Goal: Task Accomplishment & Management: Manage account settings

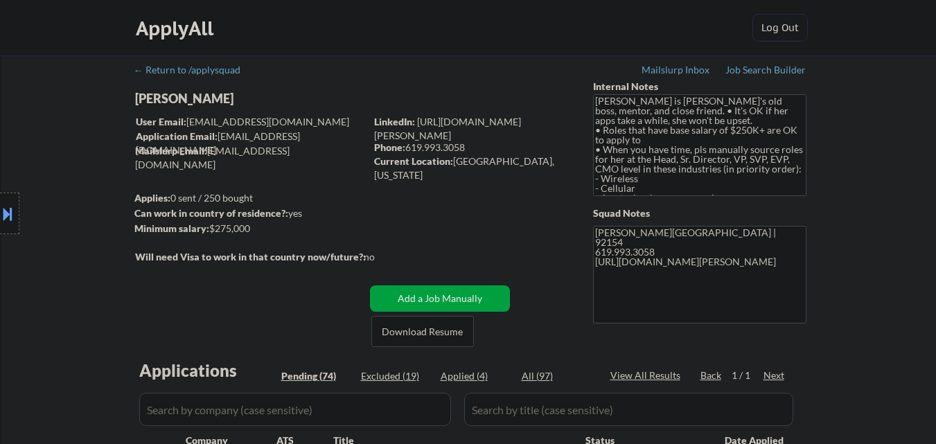
select select ""pending""
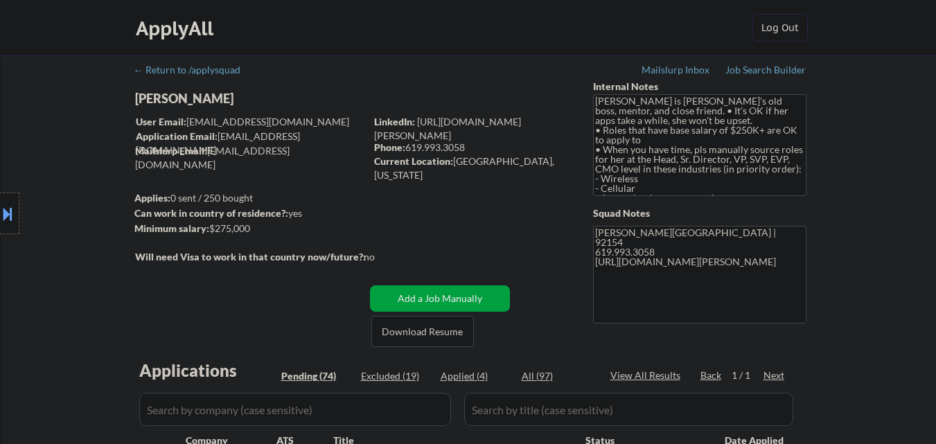
select select ""pending""
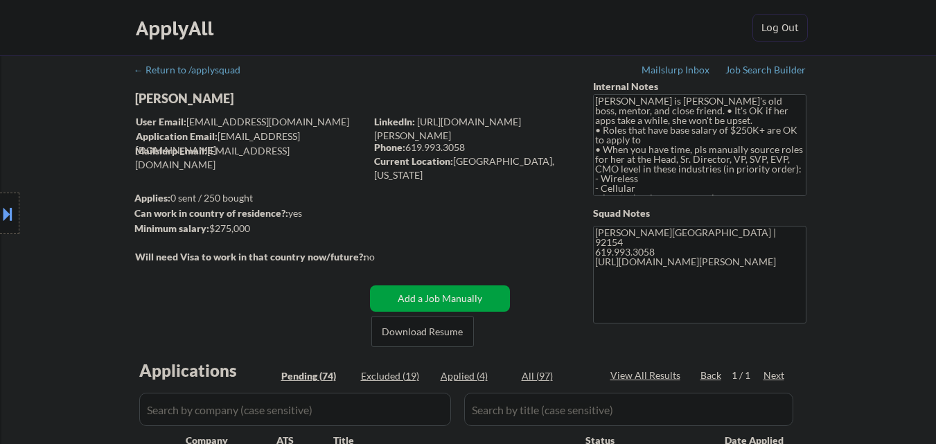
select select ""pending""
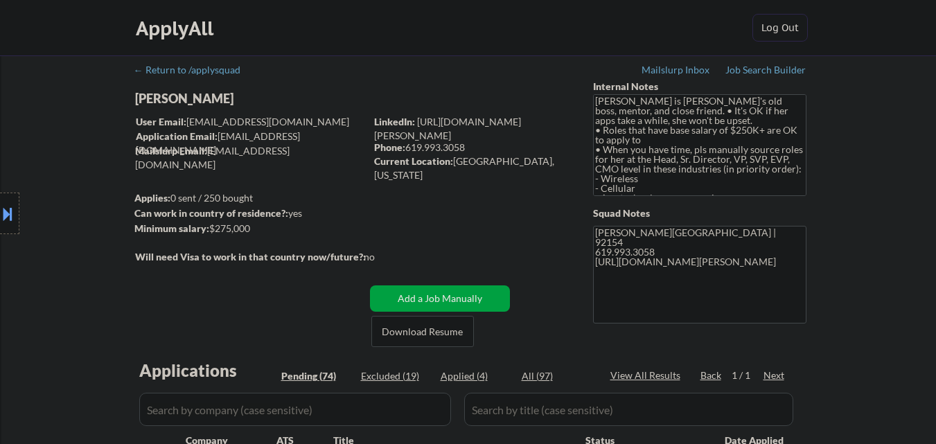
select select ""pending""
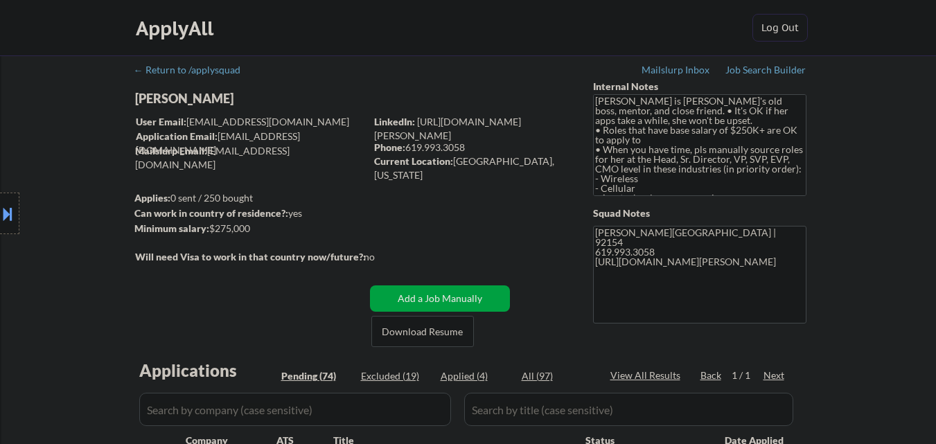
select select ""pending""
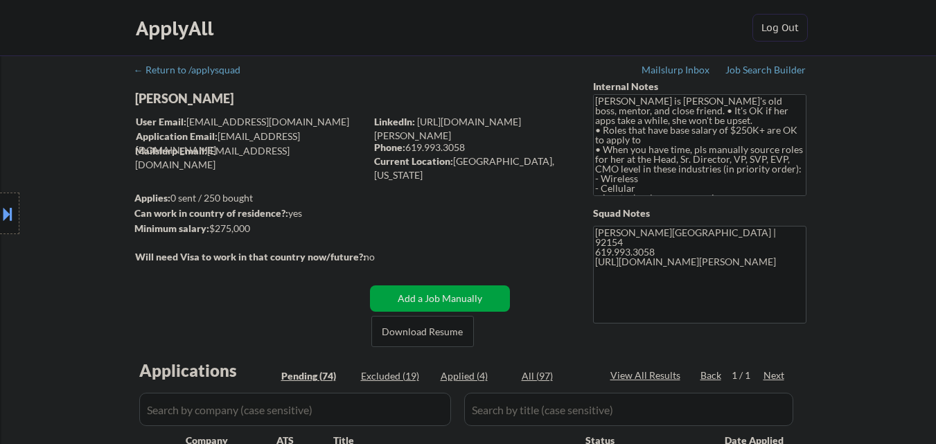
select select ""pending""
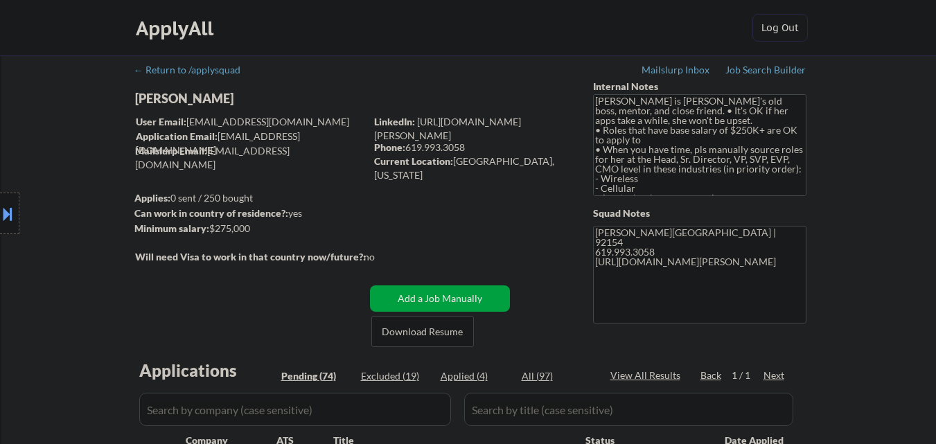
select select ""pending""
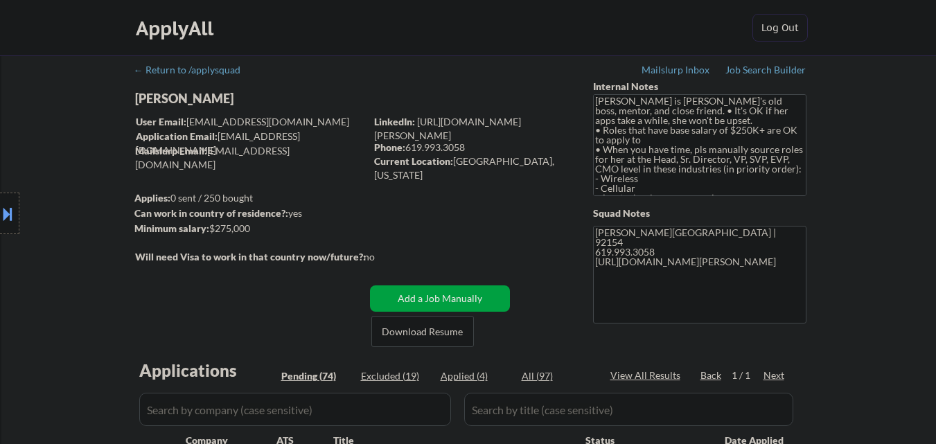
select select ""pending""
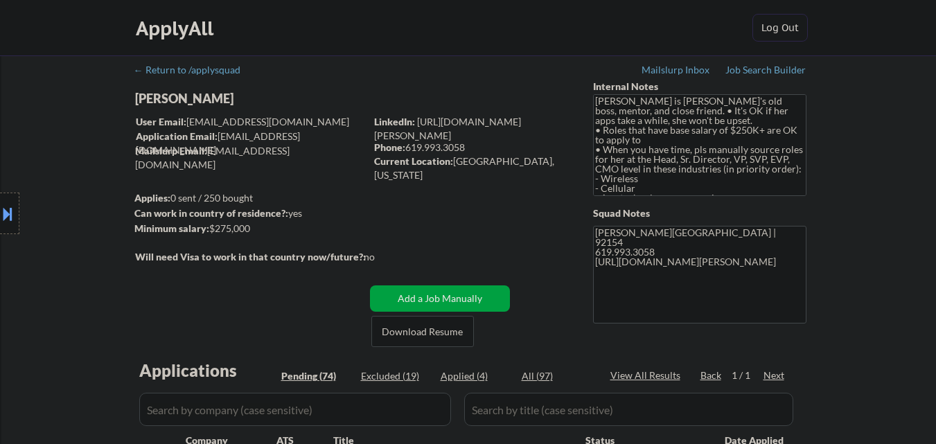
select select ""pending""
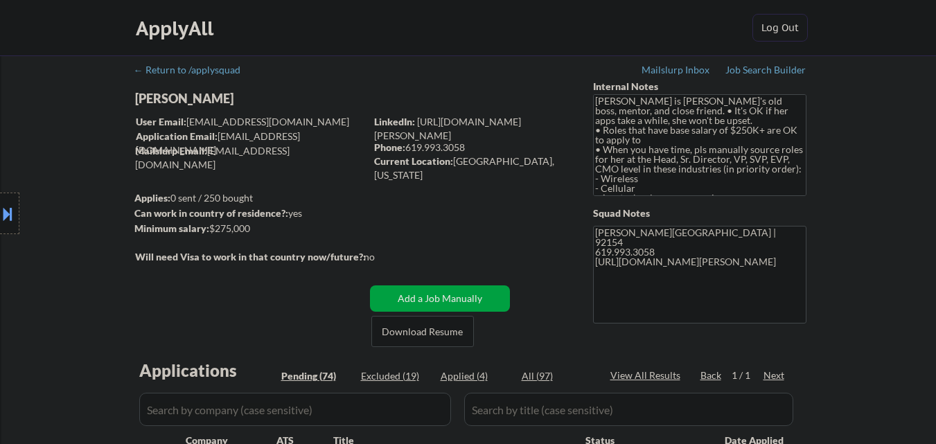
select select ""pending""
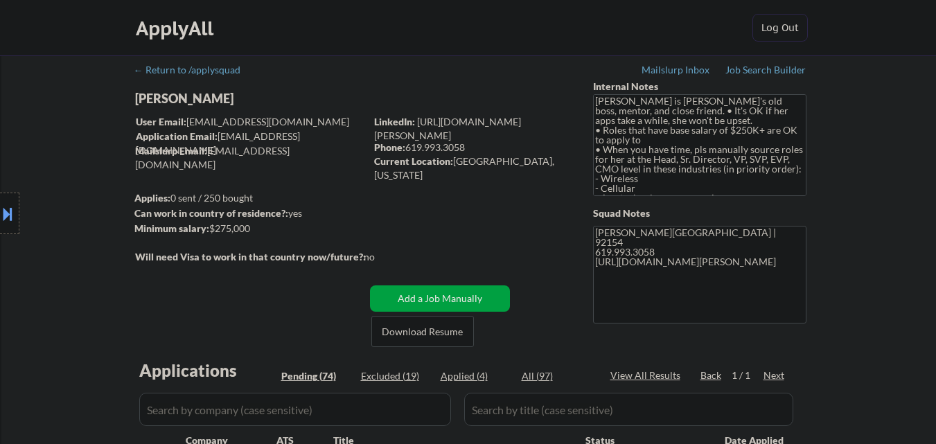
select select ""pending""
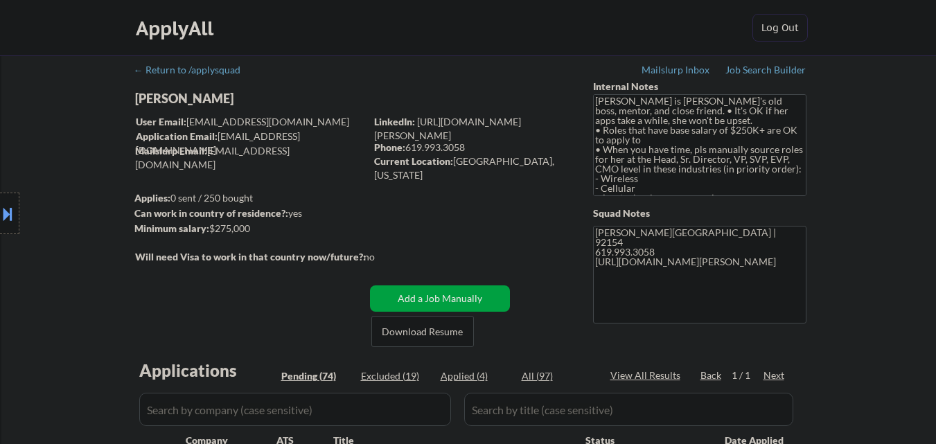
select select ""pending""
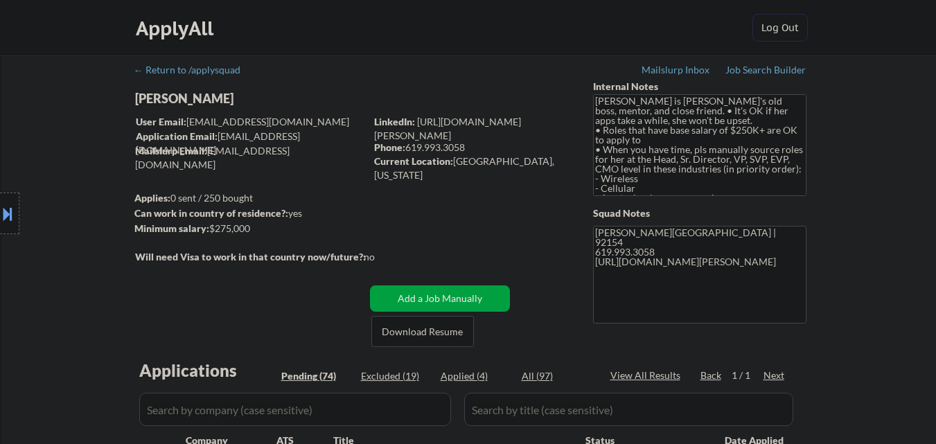
select select ""pending""
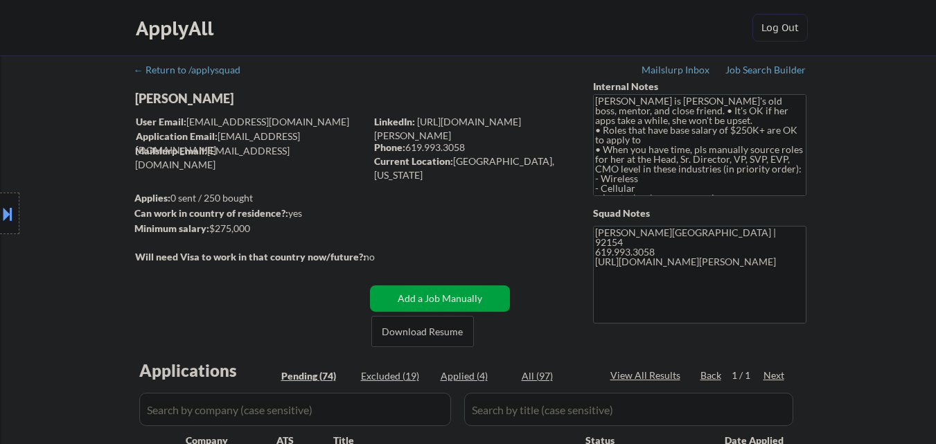
select select ""pending""
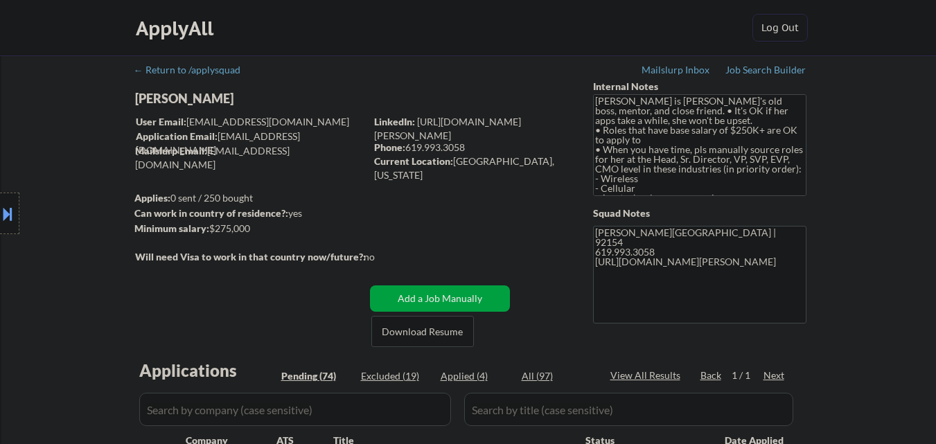
select select ""pending""
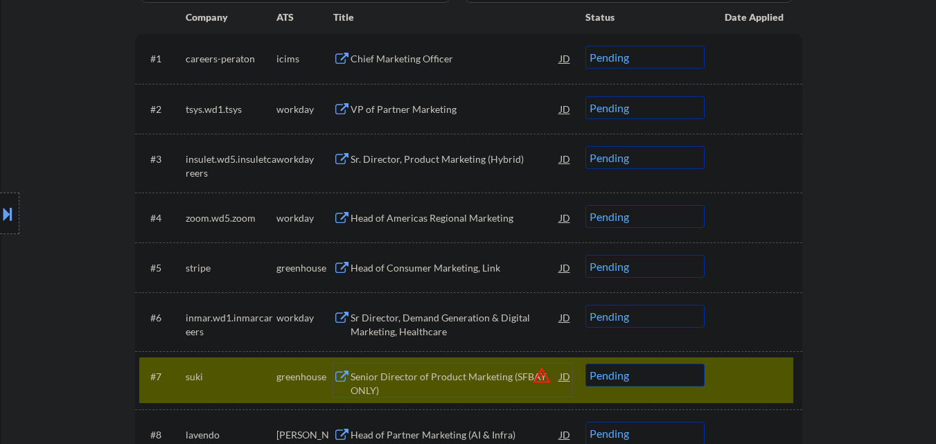
scroll to position [554, 0]
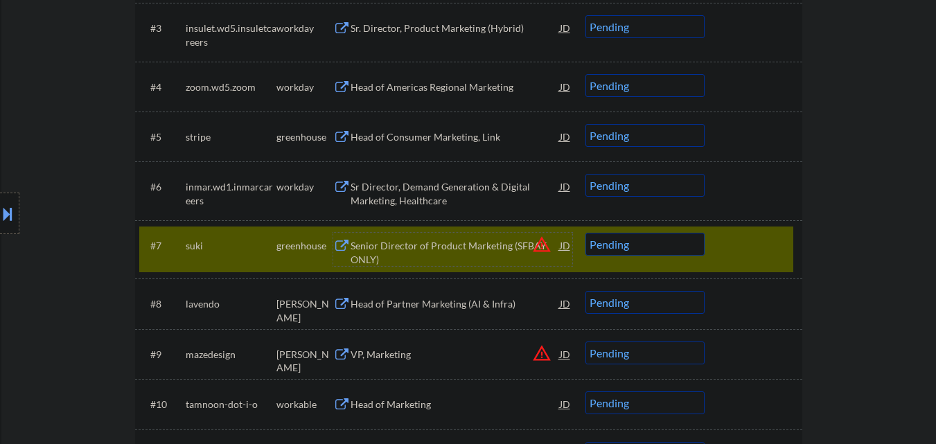
click at [722, 238] on div "#7 suki greenhouse Senior Director of Product Marketing (SFBAY ONLY) JD warning…" at bounding box center [466, 249] width 654 height 46
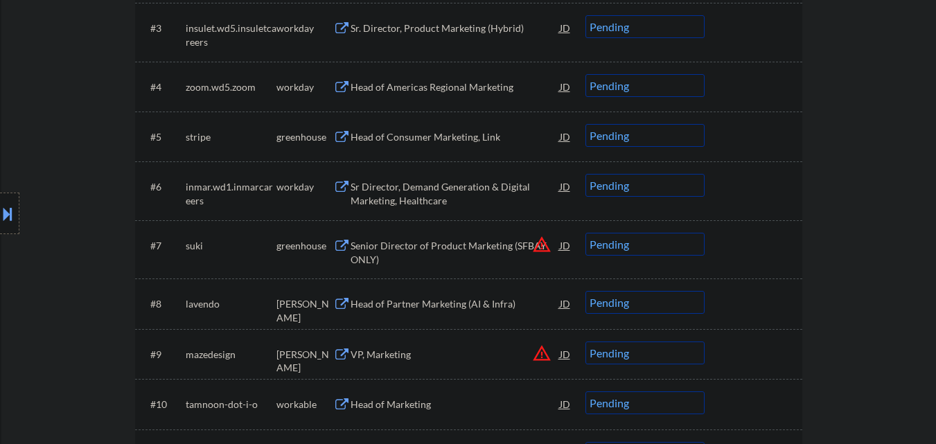
scroll to position [623, 0]
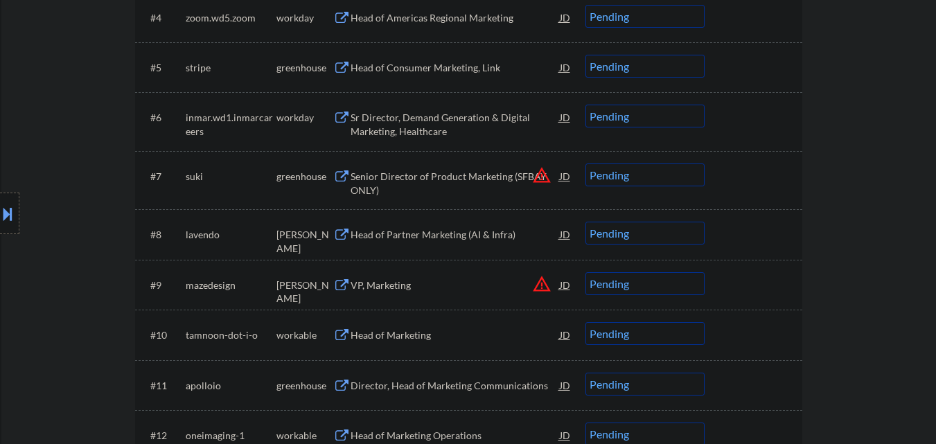
click at [483, 238] on div "Head of Partner Marketing (AI & Infra)" at bounding box center [454, 235] width 209 height 14
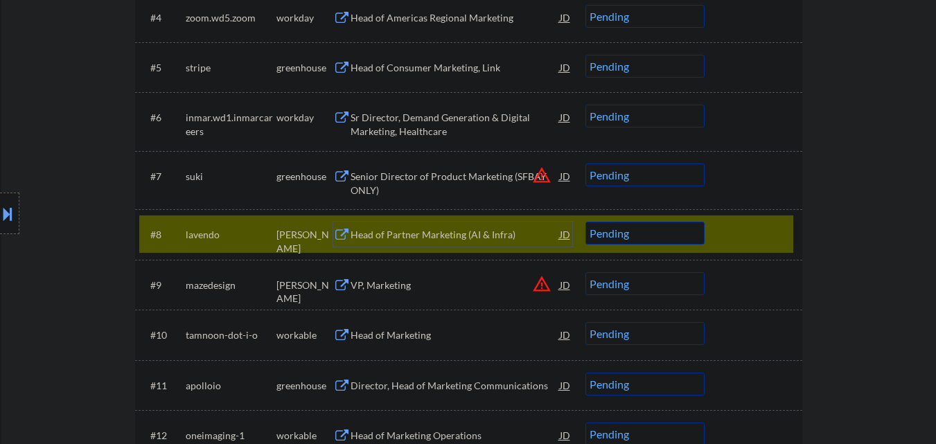
click at [634, 235] on select "Choose an option... Pending Applied Excluded (Questions) Excluded (Expired) Exc…" at bounding box center [644, 233] width 119 height 23
click at [585, 222] on select "Choose an option... Pending Applied Excluded (Questions) Excluded (Expired) Exc…" at bounding box center [644, 233] width 119 height 23
click at [733, 242] on div at bounding box center [754, 234] width 61 height 25
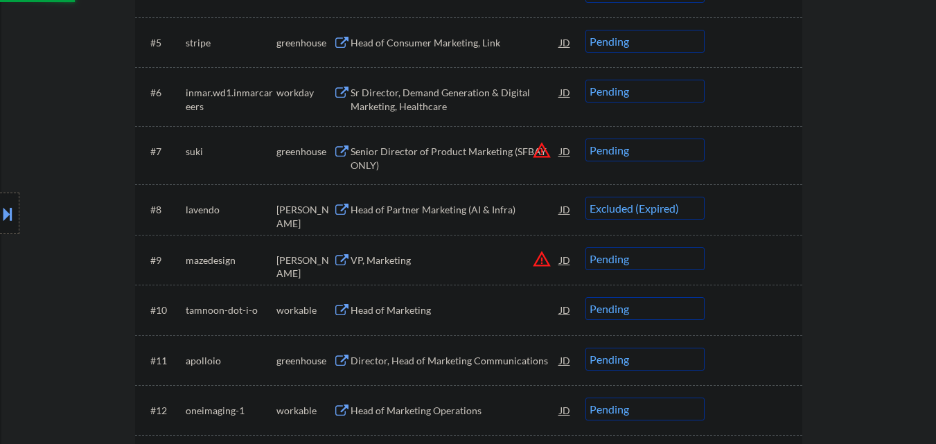
scroll to position [693, 0]
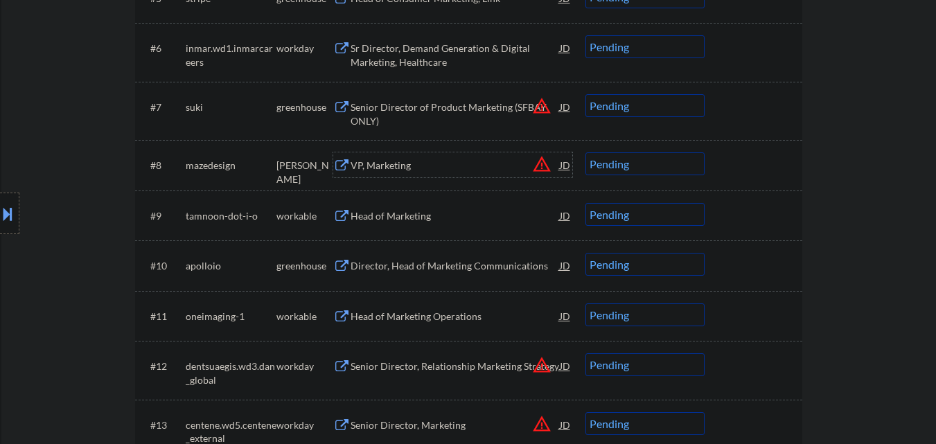
click at [460, 161] on div "VP, Marketing" at bounding box center [454, 166] width 209 height 14
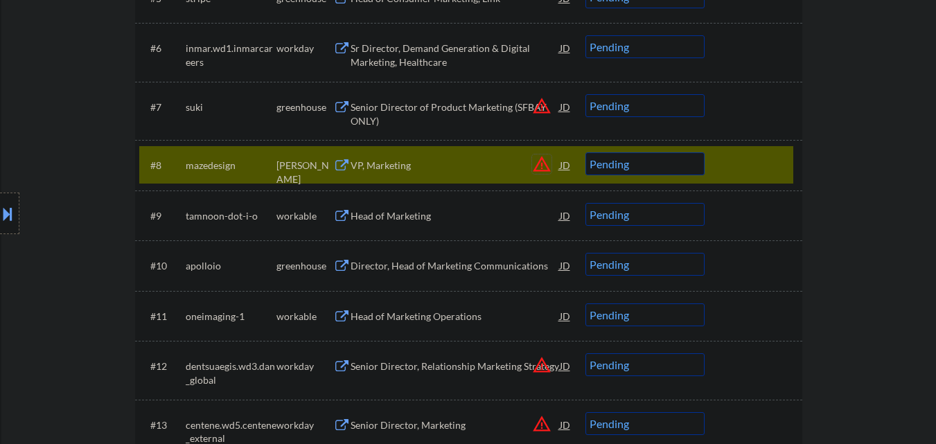
click at [542, 168] on button "warning_amber" at bounding box center [541, 163] width 19 height 19
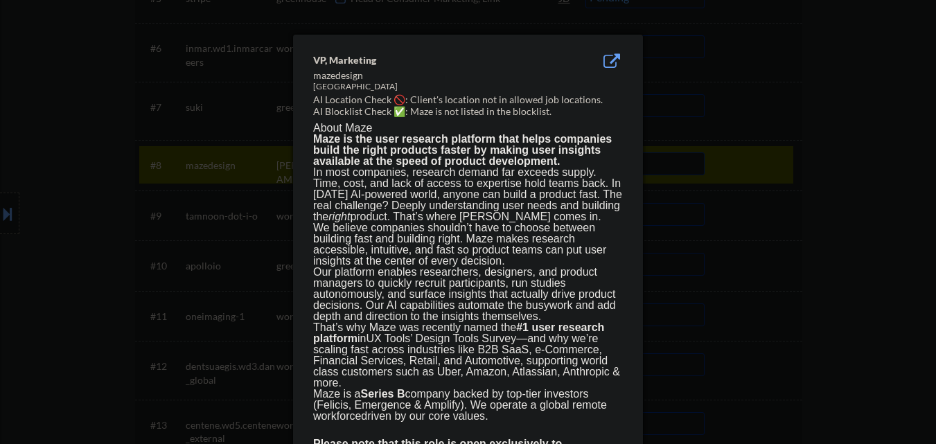
click at [767, 98] on div at bounding box center [468, 222] width 936 height 444
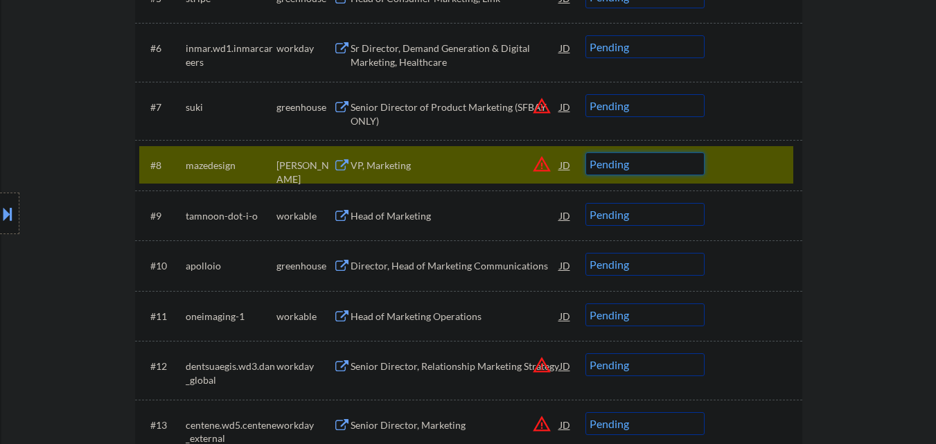
click at [632, 163] on select "Choose an option... Pending Applied Excluded (Questions) Excluded (Expired) Exc…" at bounding box center [644, 163] width 119 height 23
click at [585, 152] on select "Choose an option... Pending Applied Excluded (Questions) Excluded (Expired) Exc…" at bounding box center [644, 163] width 119 height 23
click at [745, 153] on div at bounding box center [754, 164] width 61 height 25
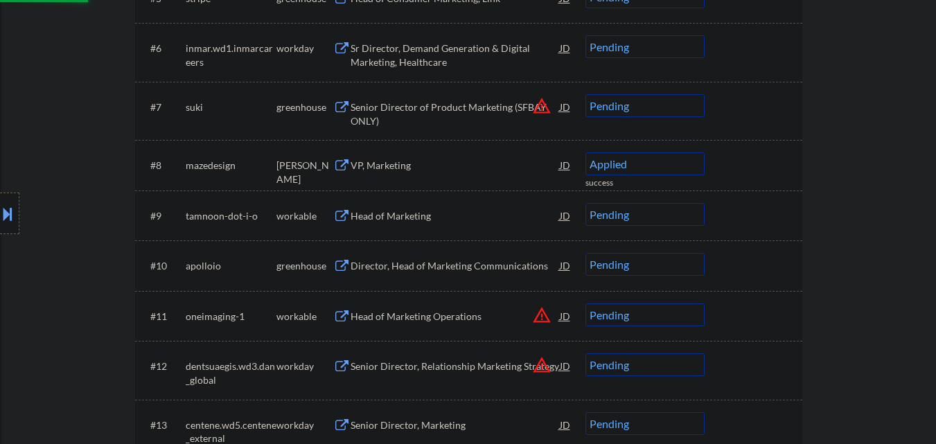
select select ""pending""
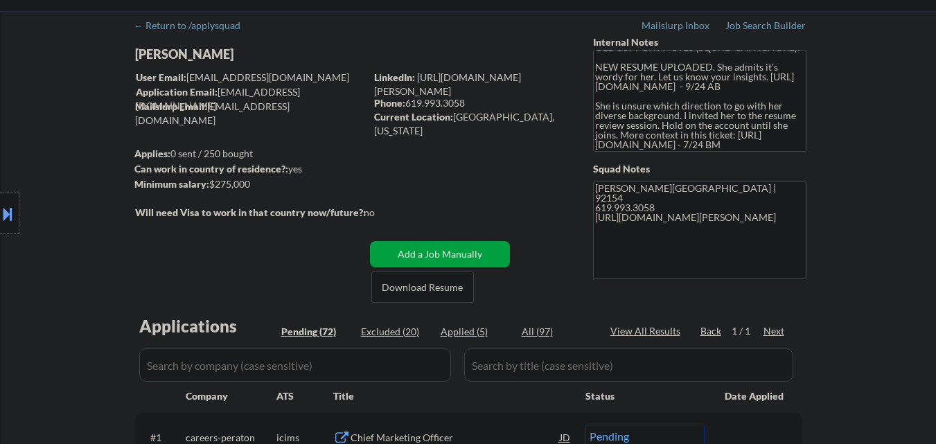
scroll to position [69, 0]
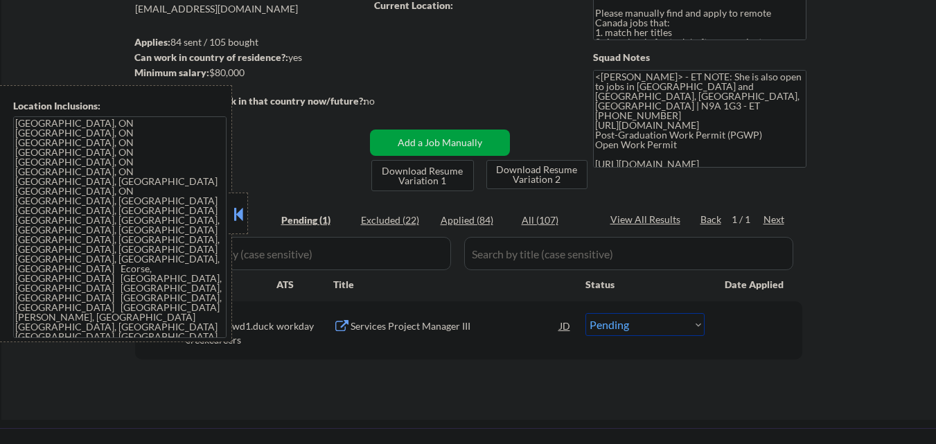
scroll to position [208, 0]
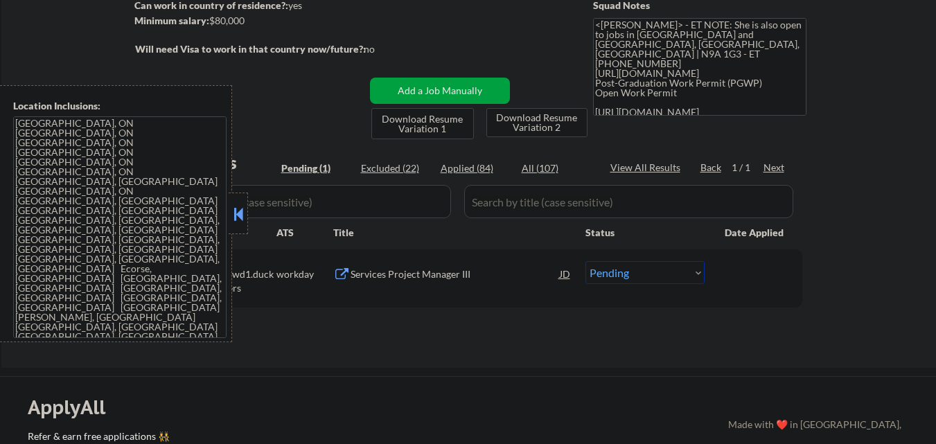
click at [245, 211] on button at bounding box center [238, 214] width 15 height 21
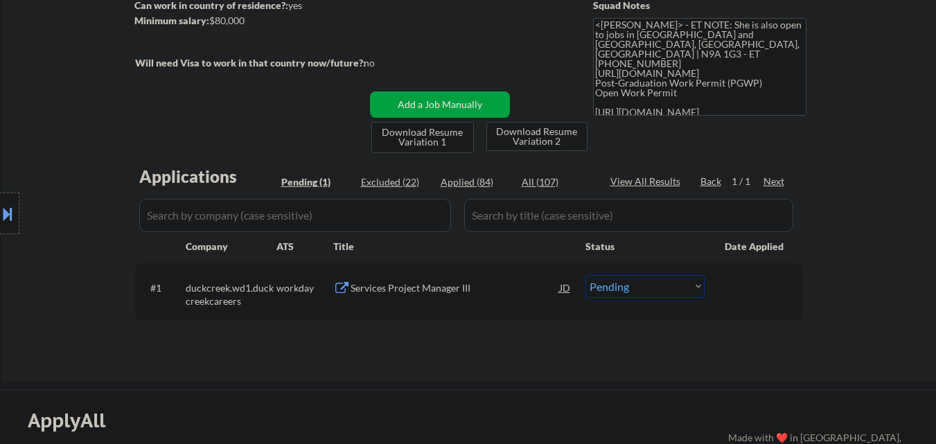
scroll to position [207, 0]
click at [422, 289] on div "Services Project Manager III" at bounding box center [454, 289] width 209 height 14
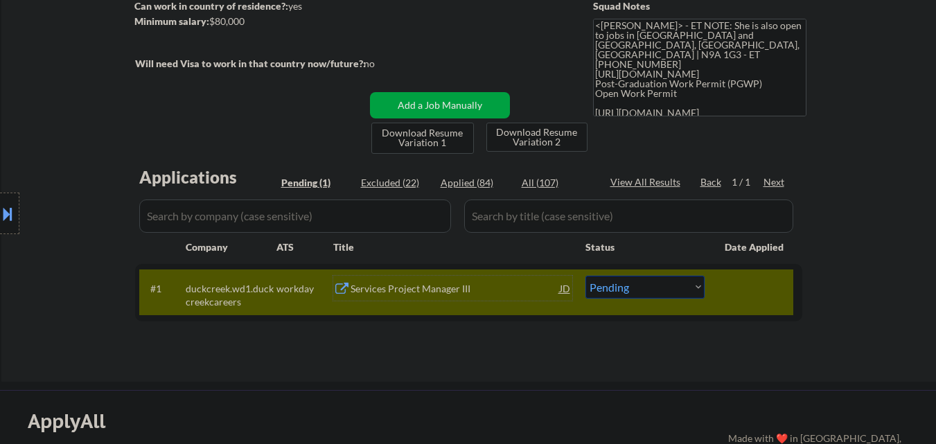
drag, startPoint x: 381, startPoint y: 305, endPoint x: 392, endPoint y: 289, distance: 19.4
click at [381, 305] on div "#1 duckcreek.wd1.duckcreekcareers workday Services Project Manager III JD Choos…" at bounding box center [466, 292] width 654 height 46
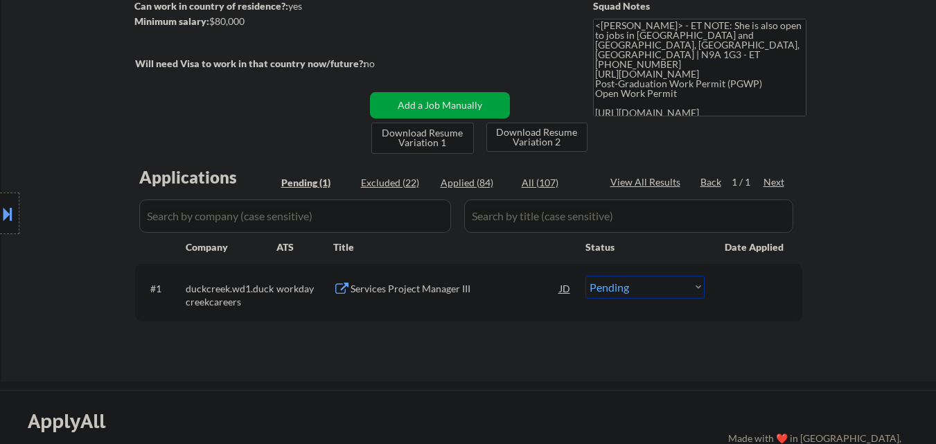
click at [447, 294] on div "Services Project Manager III" at bounding box center [454, 289] width 209 height 14
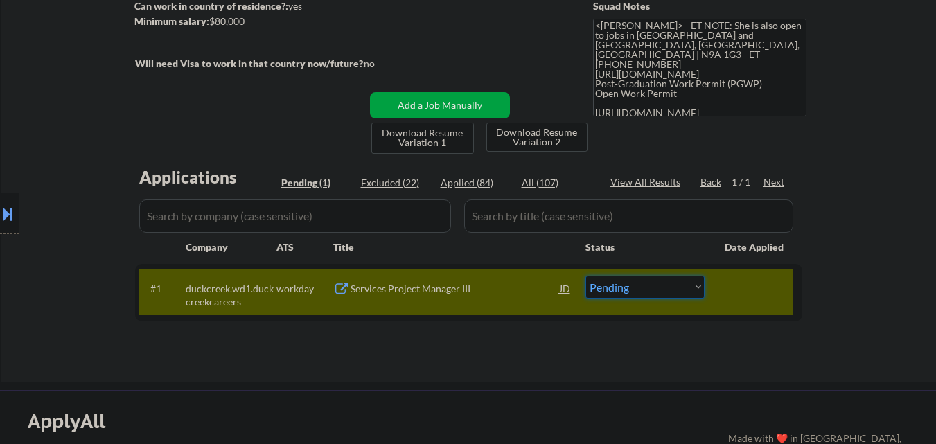
click at [654, 285] on select "Choose an option... Pending Applied Excluded (Questions) Excluded (Expired) Exc…" at bounding box center [644, 287] width 119 height 23
select select ""applied""
click at [585, 276] on select "Choose an option... Pending Applied Excluded (Questions) Excluded (Expired) Exc…" at bounding box center [644, 287] width 119 height 23
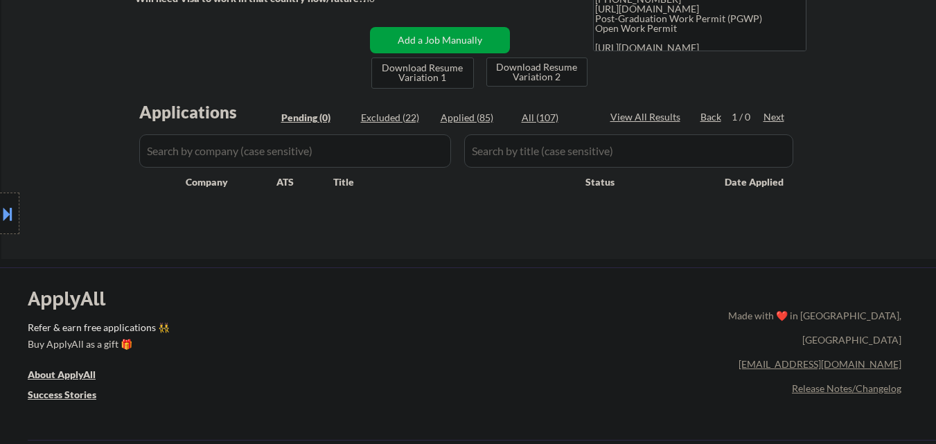
scroll to position [0, 0]
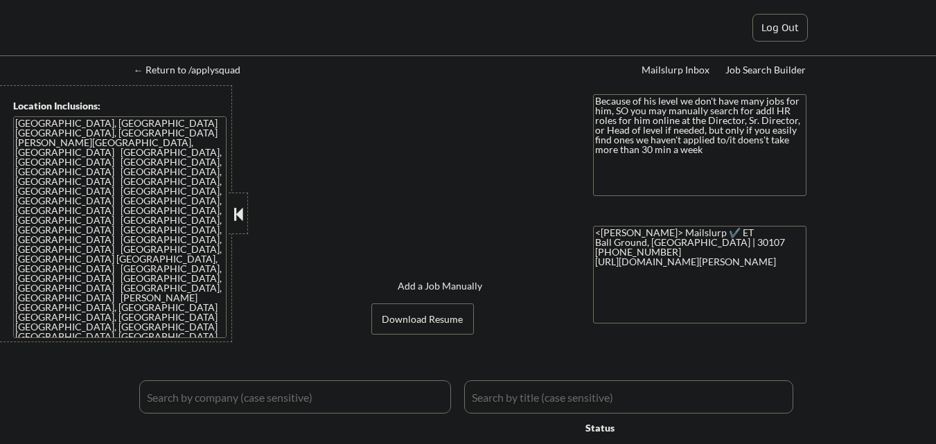
select select ""pending""
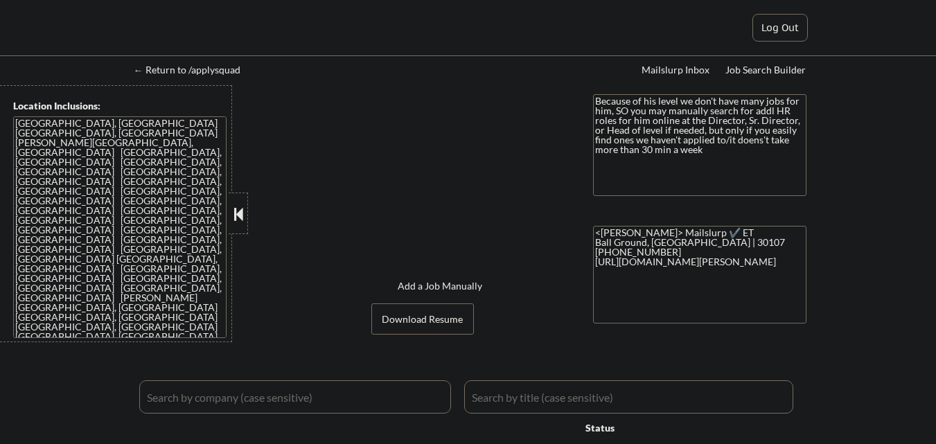
select select ""pending""
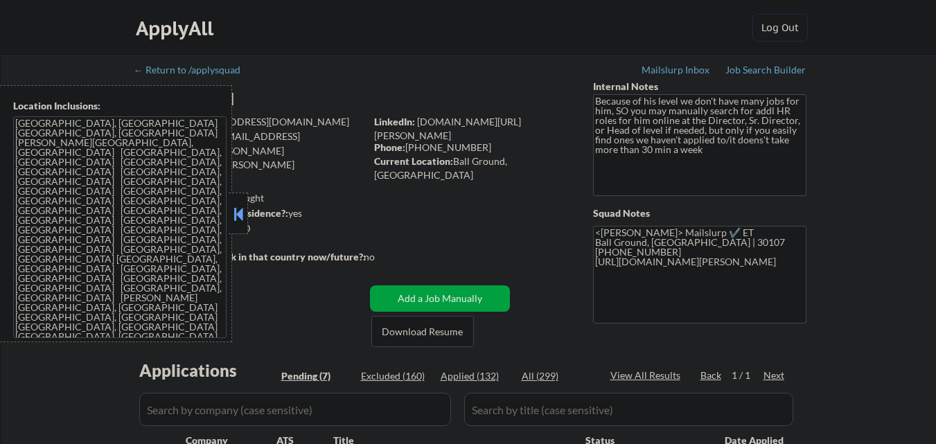
click at [240, 214] on button at bounding box center [238, 214] width 15 height 21
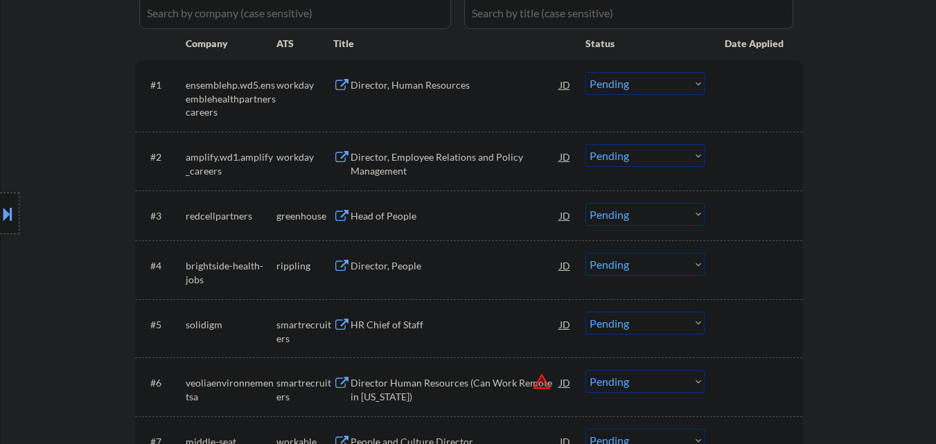
scroll to position [346, 0]
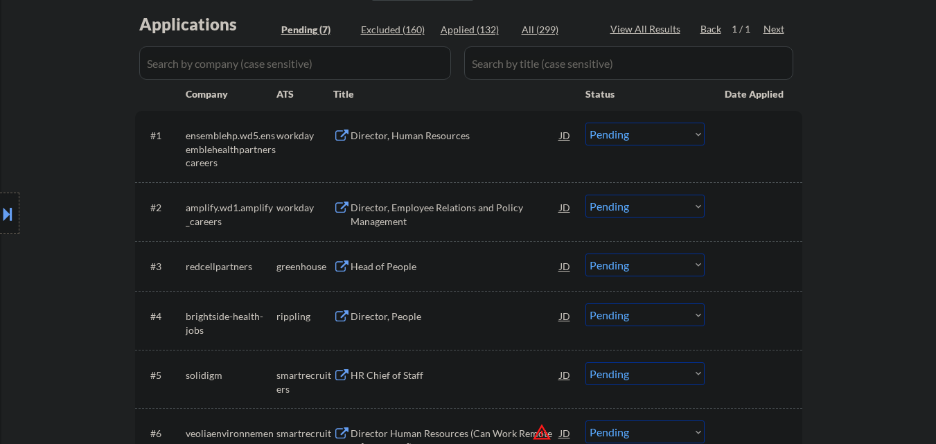
click at [402, 267] on div "Head of People" at bounding box center [454, 267] width 209 height 14
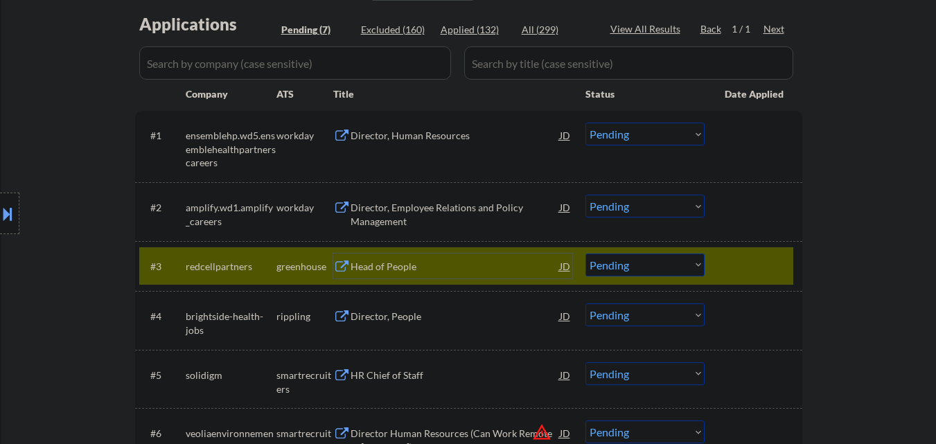
scroll to position [416, 0]
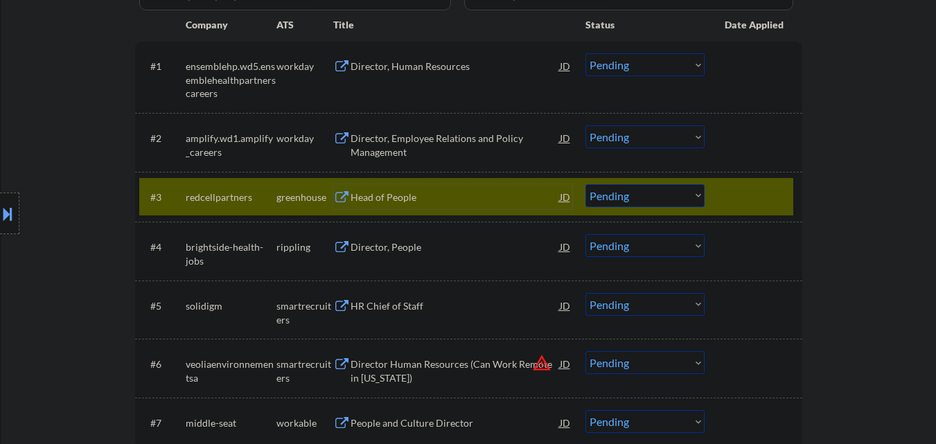
click at [404, 195] on div "Head of People" at bounding box center [454, 197] width 209 height 14
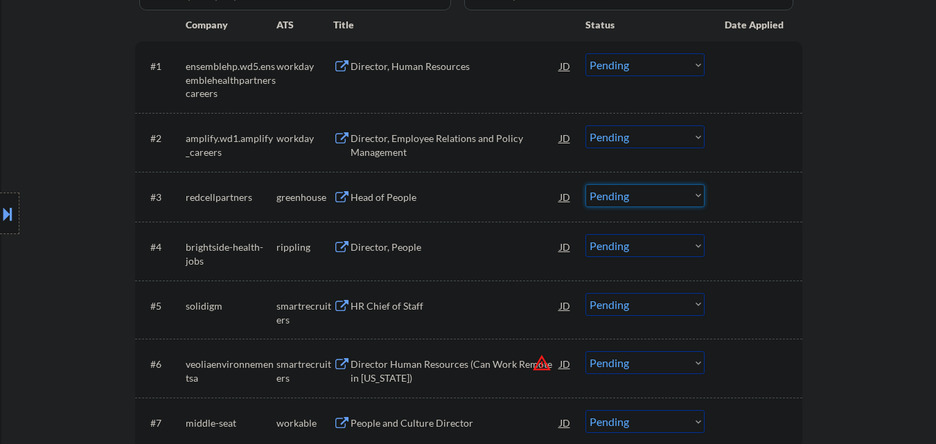
click at [602, 197] on select "Choose an option... Pending Applied Excluded (Questions) Excluded (Expired) Exc…" at bounding box center [644, 195] width 119 height 23
click at [585, 184] on select "Choose an option... Pending Applied Excluded (Questions) Excluded (Expired) Exc…" at bounding box center [644, 195] width 119 height 23
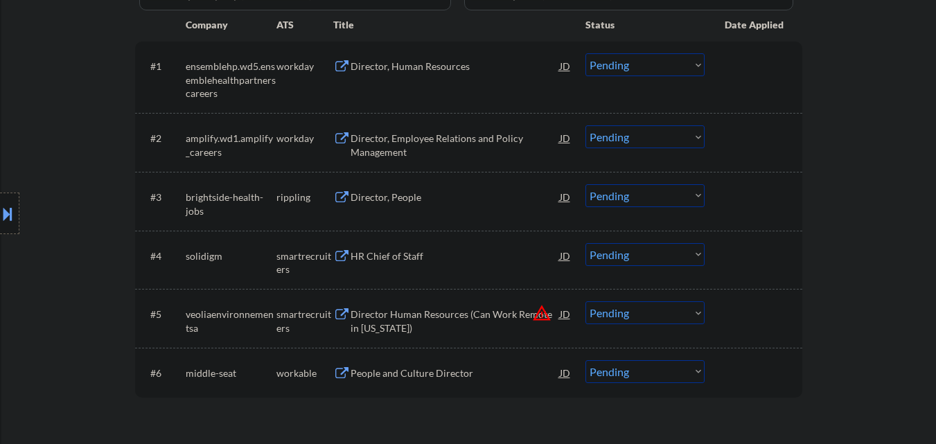
click at [439, 199] on div "Director, People" at bounding box center [454, 197] width 209 height 14
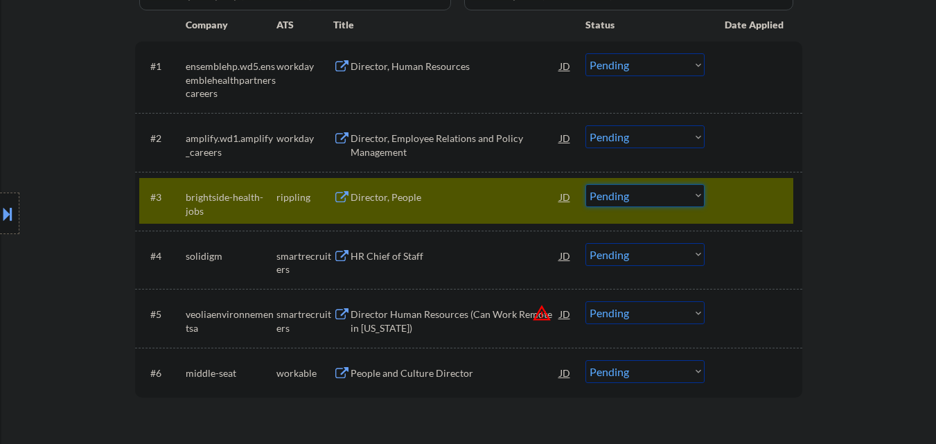
click at [663, 199] on select "Choose an option... Pending Applied Excluded (Questions) Excluded (Expired) Exc…" at bounding box center [644, 195] width 119 height 23
click at [585, 184] on select "Choose an option... Pending Applied Excluded (Questions) Excluded (Expired) Exc…" at bounding box center [644, 195] width 119 height 23
click at [747, 201] on div at bounding box center [754, 196] width 61 height 25
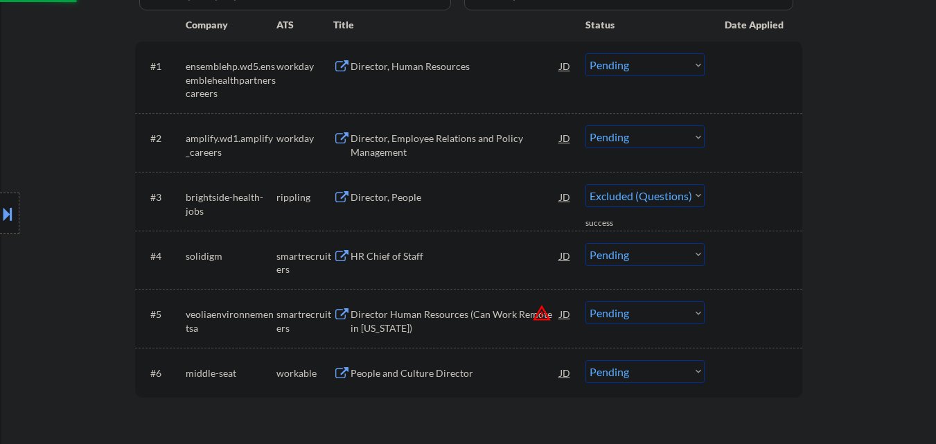
select select ""pending""
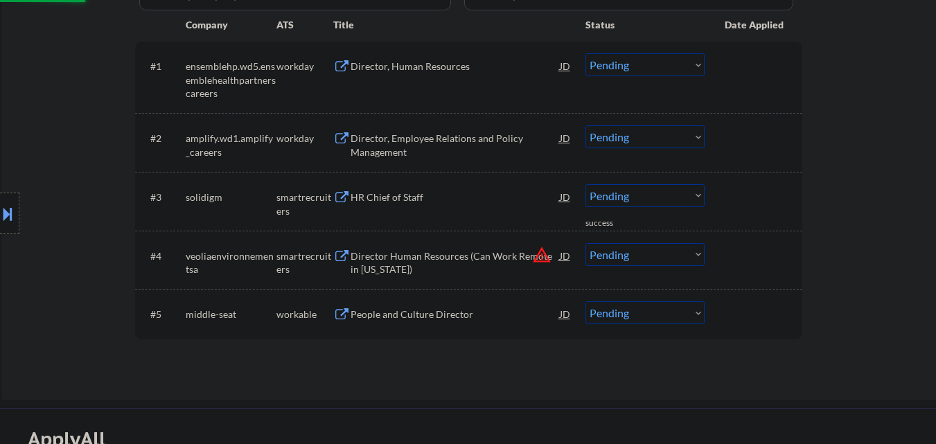
click at [434, 314] on div "People and Culture Director" at bounding box center [454, 315] width 209 height 14
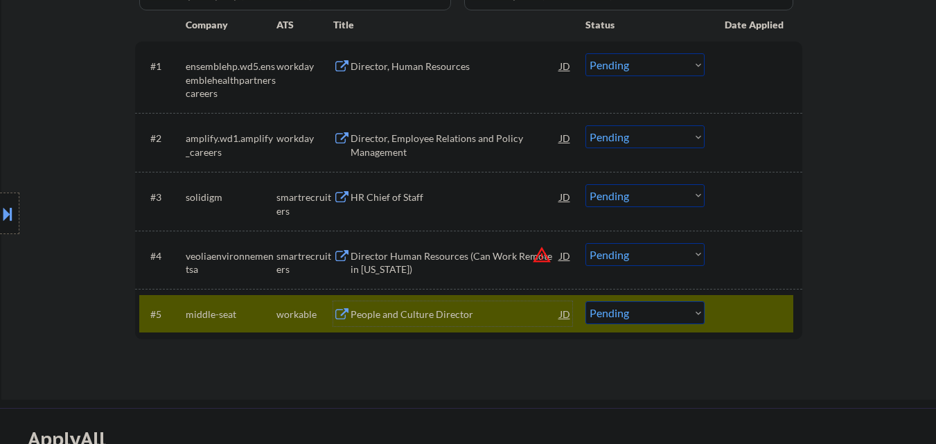
click at [657, 317] on select "Choose an option... Pending Applied Excluded (Questions) Excluded (Expired) Exc…" at bounding box center [644, 312] width 119 height 23
select select ""excluded__salary_""
click at [585, 301] on select "Choose an option... Pending Applied Excluded (Questions) Excluded (Expired) Exc…" at bounding box center [644, 312] width 119 height 23
click at [736, 305] on div at bounding box center [754, 313] width 61 height 25
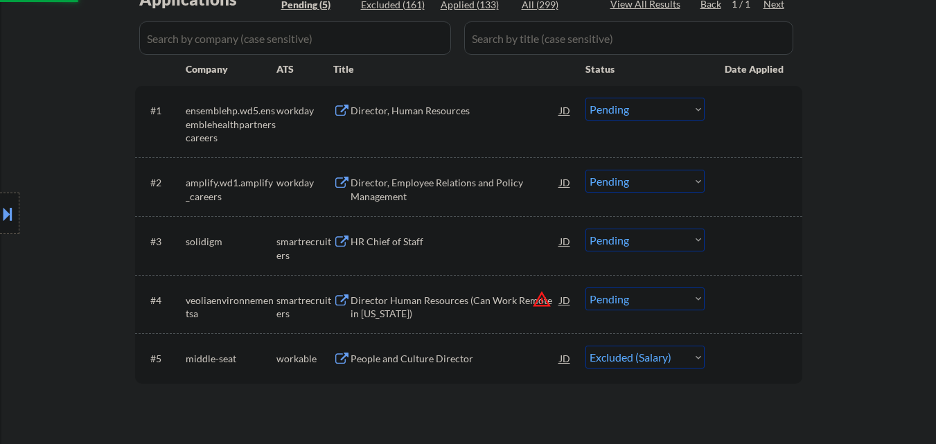
scroll to position [346, 0]
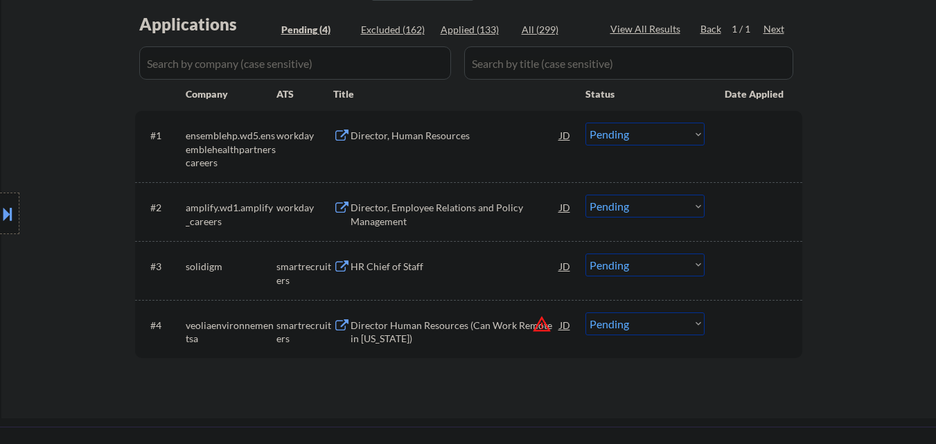
click at [663, 329] on select "Choose an option... Pending Applied Excluded (Questions) Excluded (Expired) Exc…" at bounding box center [644, 323] width 119 height 23
select select ""excluded__location_""
click at [585, 312] on select "Choose an option... Pending Applied Excluded (Questions) Excluded (Expired) Exc…" at bounding box center [644, 323] width 119 height 23
click at [421, 265] on div "HR Chief of Staff" at bounding box center [454, 267] width 209 height 14
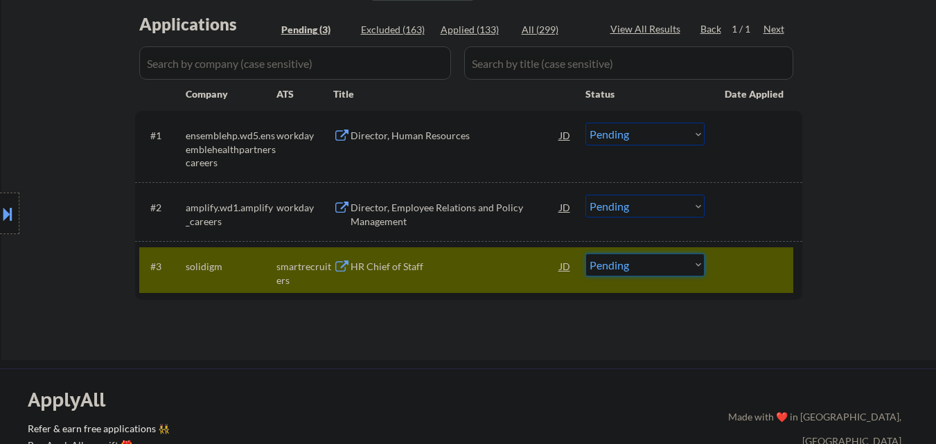
click at [645, 265] on select "Choose an option... Pending Applied Excluded (Questions) Excluded (Expired) Exc…" at bounding box center [644, 264] width 119 height 23
select select ""applied""
click at [585, 253] on select "Choose an option... Pending Applied Excluded (Questions) Excluded (Expired) Exc…" at bounding box center [644, 264] width 119 height 23
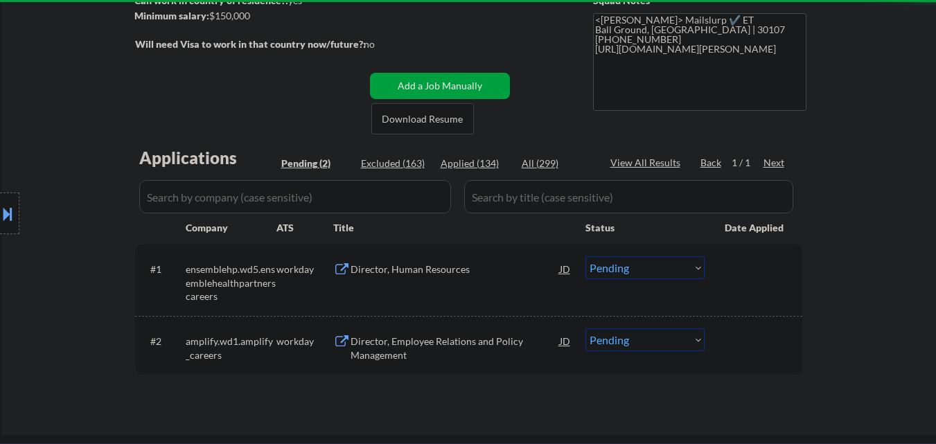
scroll to position [208, 0]
